Goal: Information Seeking & Learning: Learn about a topic

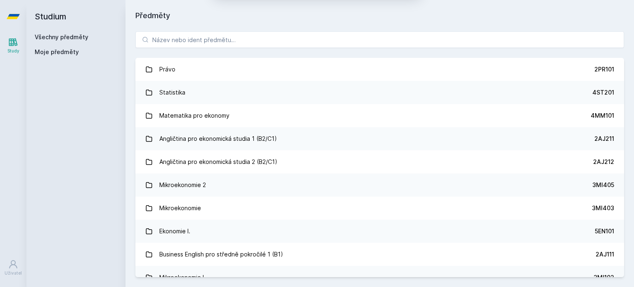
click at [324, 57] on button "Ne" at bounding box center [319, 53] width 30 height 21
click at [245, 33] on input "search" at bounding box center [379, 39] width 489 height 17
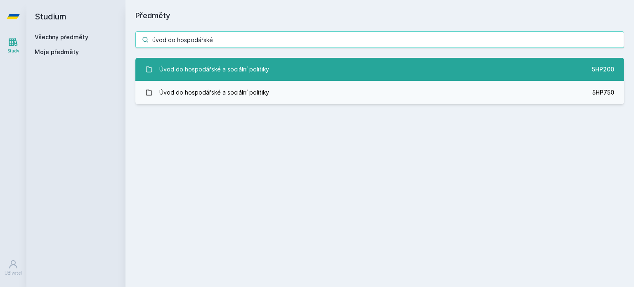
type input "úvod do hospodářské"
click at [255, 71] on div "Úvod do hospodářské a sociální politiky" at bounding box center [214, 69] width 110 height 17
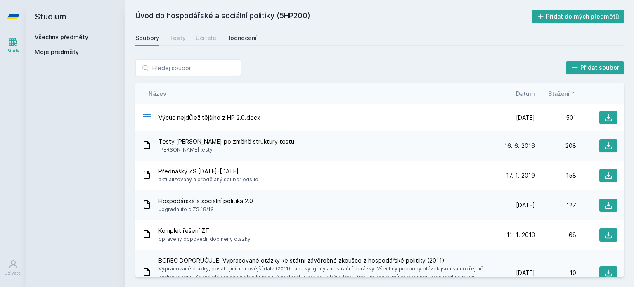
click at [233, 36] on div "Hodnocení" at bounding box center [241, 38] width 31 height 8
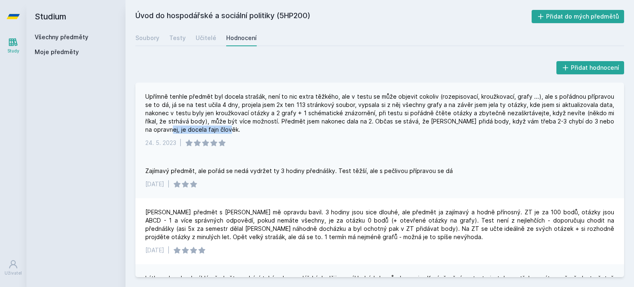
drag, startPoint x: 170, startPoint y: 127, endPoint x: 245, endPoint y: 130, distance: 75.2
click at [245, 130] on div "Upřímně tenhle předmět byl docela strašák, není to nic extra těžkého, ale v tes…" at bounding box center [379, 112] width 469 height 41
click at [277, 129] on div "Upřímně tenhle předmět byl docela strašák, není to nic extra těžkého, ale v tes…" at bounding box center [379, 112] width 469 height 41
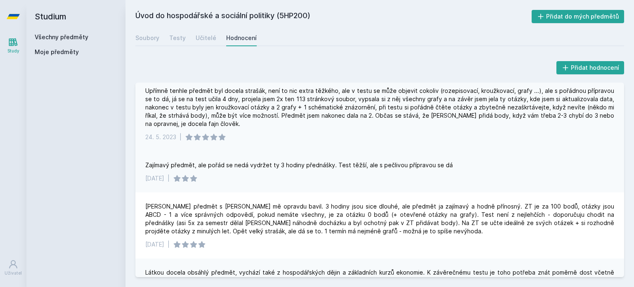
scroll to position [7, 0]
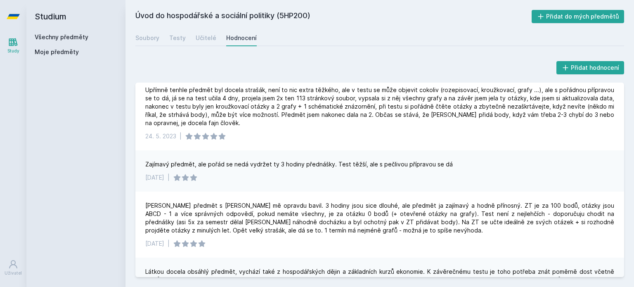
click at [161, 45] on div "Soubory Testy Učitelé Hodnocení" at bounding box center [379, 38] width 489 height 17
click at [177, 44] on link "Testy" at bounding box center [177, 38] width 17 height 17
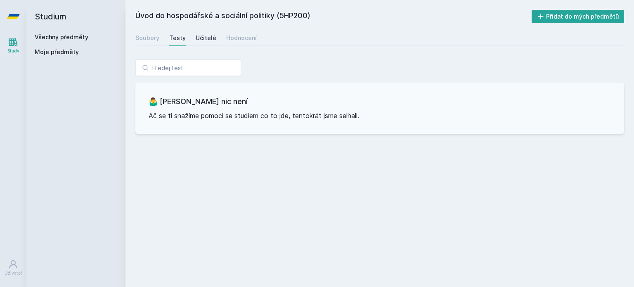
click at [205, 41] on div "Učitelé" at bounding box center [206, 38] width 21 height 8
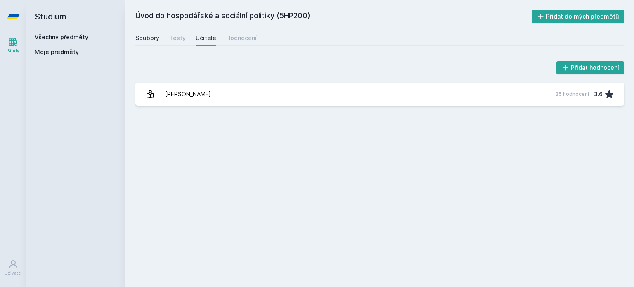
click at [149, 39] on div "Soubory" at bounding box center [147, 38] width 24 height 8
